Goal: Task Accomplishment & Management: Manage account settings

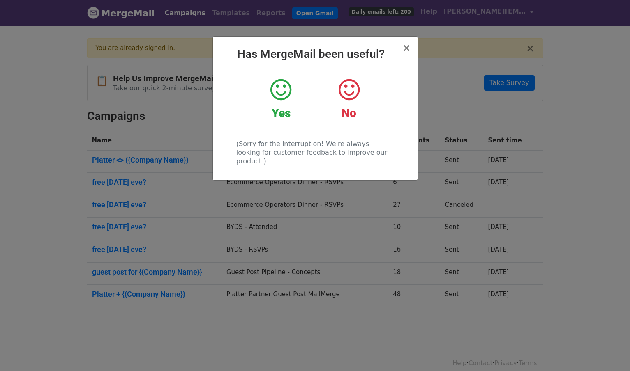
click at [290, 92] on icon at bounding box center [280, 90] width 21 height 25
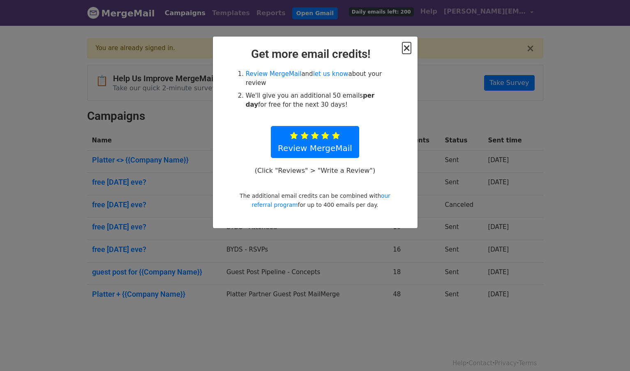
click at [409, 50] on span "×" at bounding box center [406, 48] width 8 height 12
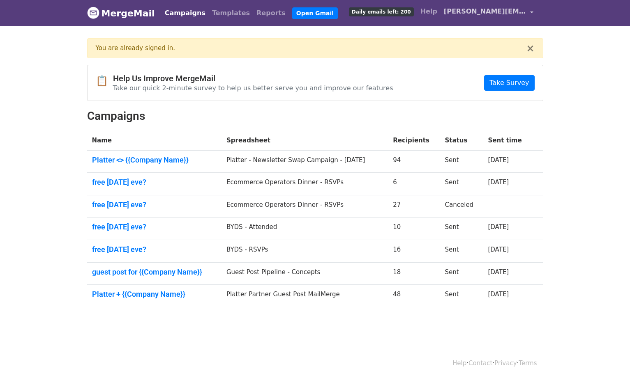
click at [503, 10] on span "[PERSON_NAME][EMAIL_ADDRESS][DOMAIN_NAME]" at bounding box center [485, 12] width 82 height 10
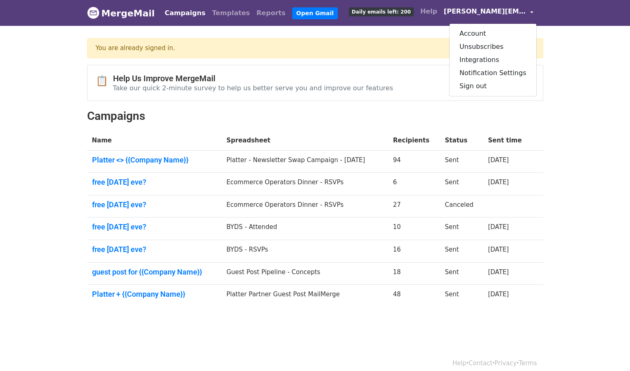
click at [271, 44] on div "You are already signed in." at bounding box center [311, 48] width 431 height 9
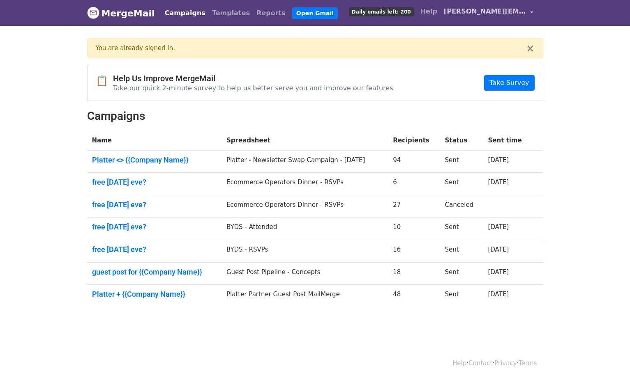
click at [501, 7] on span "[PERSON_NAME][EMAIL_ADDRESS][DOMAIN_NAME]" at bounding box center [485, 12] width 82 height 10
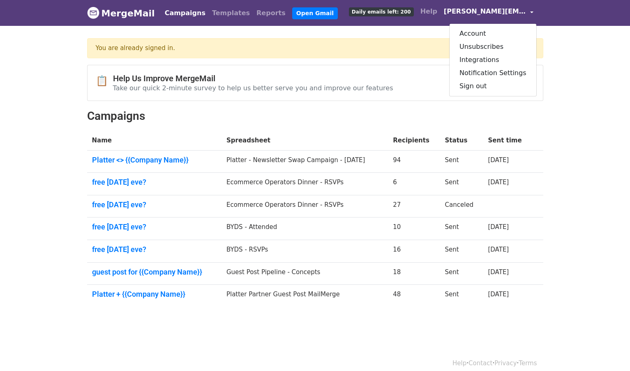
click at [501, 7] on span "[PERSON_NAME][EMAIL_ADDRESS][DOMAIN_NAME]" at bounding box center [485, 12] width 82 height 10
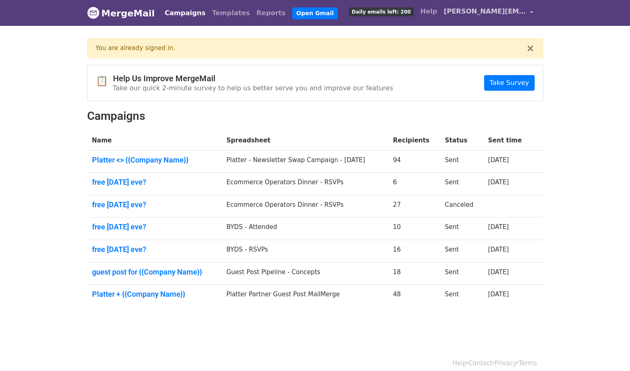
click at [501, 7] on span "[PERSON_NAME][EMAIL_ADDRESS][DOMAIN_NAME]" at bounding box center [485, 12] width 82 height 10
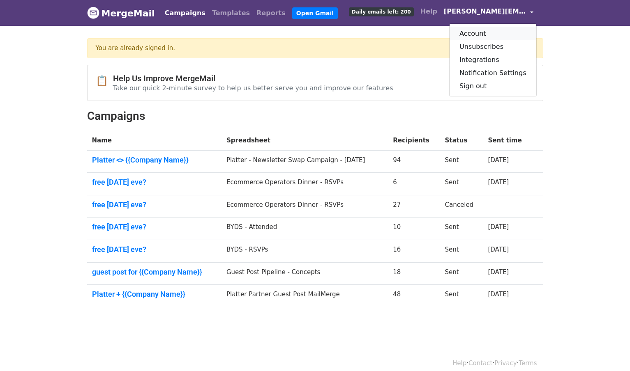
click at [493, 30] on link "Account" at bounding box center [493, 33] width 87 height 13
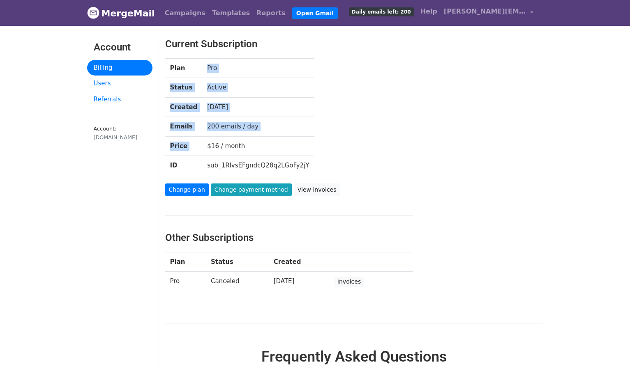
drag, startPoint x: 220, startPoint y: 59, endPoint x: 273, endPoint y: 139, distance: 96.3
click at [273, 139] on tbody "Plan Pro Status Active Created 2 months ago Emails 200 emails / day Price $16 /…" at bounding box center [239, 116] width 149 height 117
click at [273, 139] on td "$16 / month" at bounding box center [258, 146] width 112 height 20
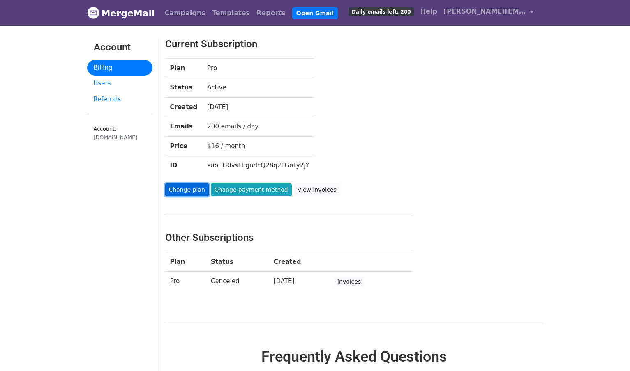
click at [183, 186] on link "Change plan" at bounding box center [187, 190] width 44 height 13
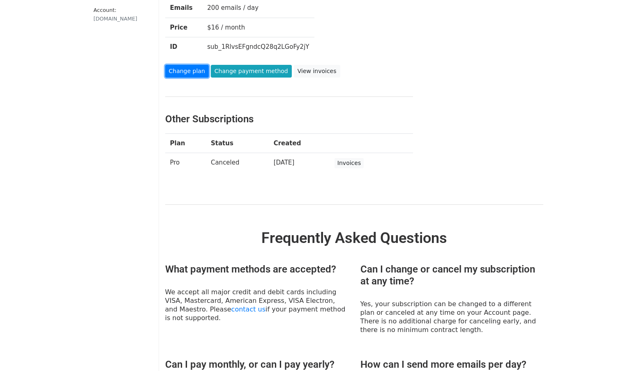
scroll to position [119, 0]
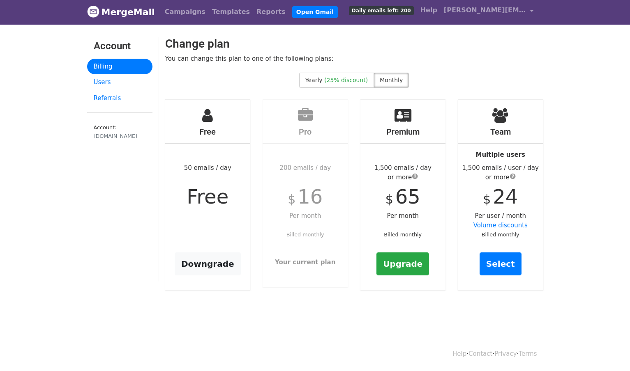
click at [208, 92] on div "Yearly (25% discount) Monthly" at bounding box center [354, 86] width 390 height 27
click at [214, 260] on link "Downgrade" at bounding box center [208, 264] width 66 height 23
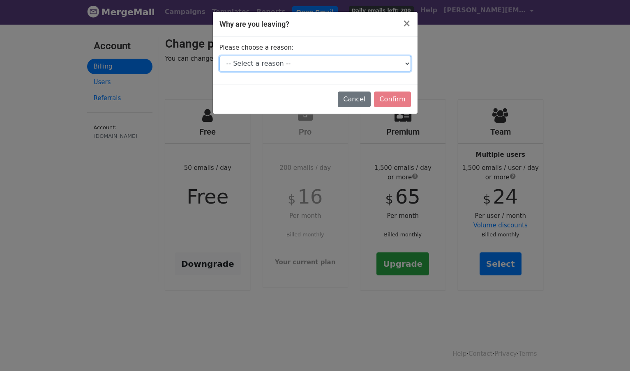
click at [326, 60] on select "-- Select a reason -- I don't send enough emails It's too expensive I had a tec…" at bounding box center [315, 64] width 192 height 16
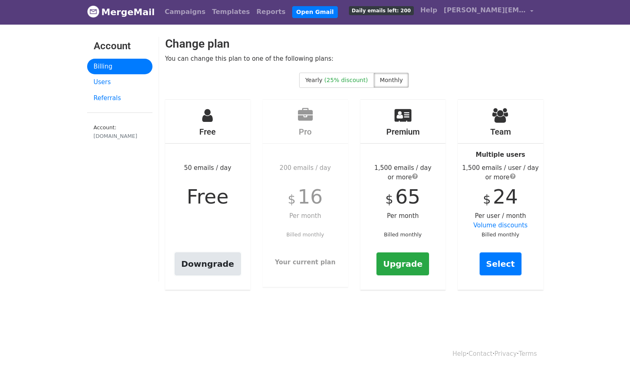
click at [215, 267] on link "Downgrade" at bounding box center [208, 264] width 66 height 23
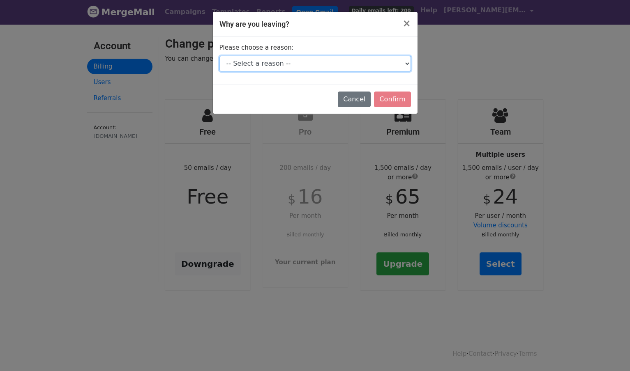
click at [332, 63] on select "-- Select a reason -- I don't send enough emails It's too expensive I had a tec…" at bounding box center [315, 64] width 192 height 16
select select "I'm just taking a break"
click at [219, 56] on select "-- Select a reason -- I don't send enough emails It's too expensive I had a tec…" at bounding box center [315, 64] width 192 height 16
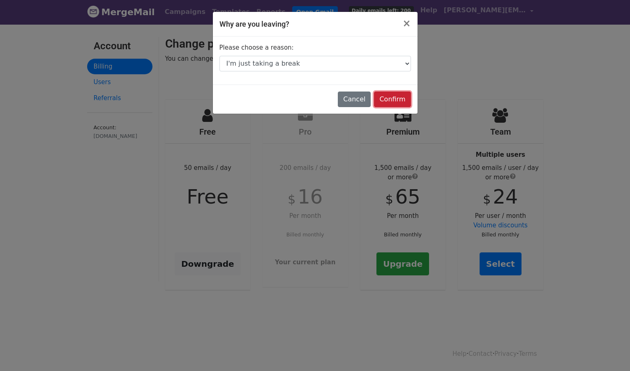
click at [390, 100] on input "Confirm" at bounding box center [392, 100] width 37 height 16
